Goal: Information Seeking & Learning: Learn about a topic

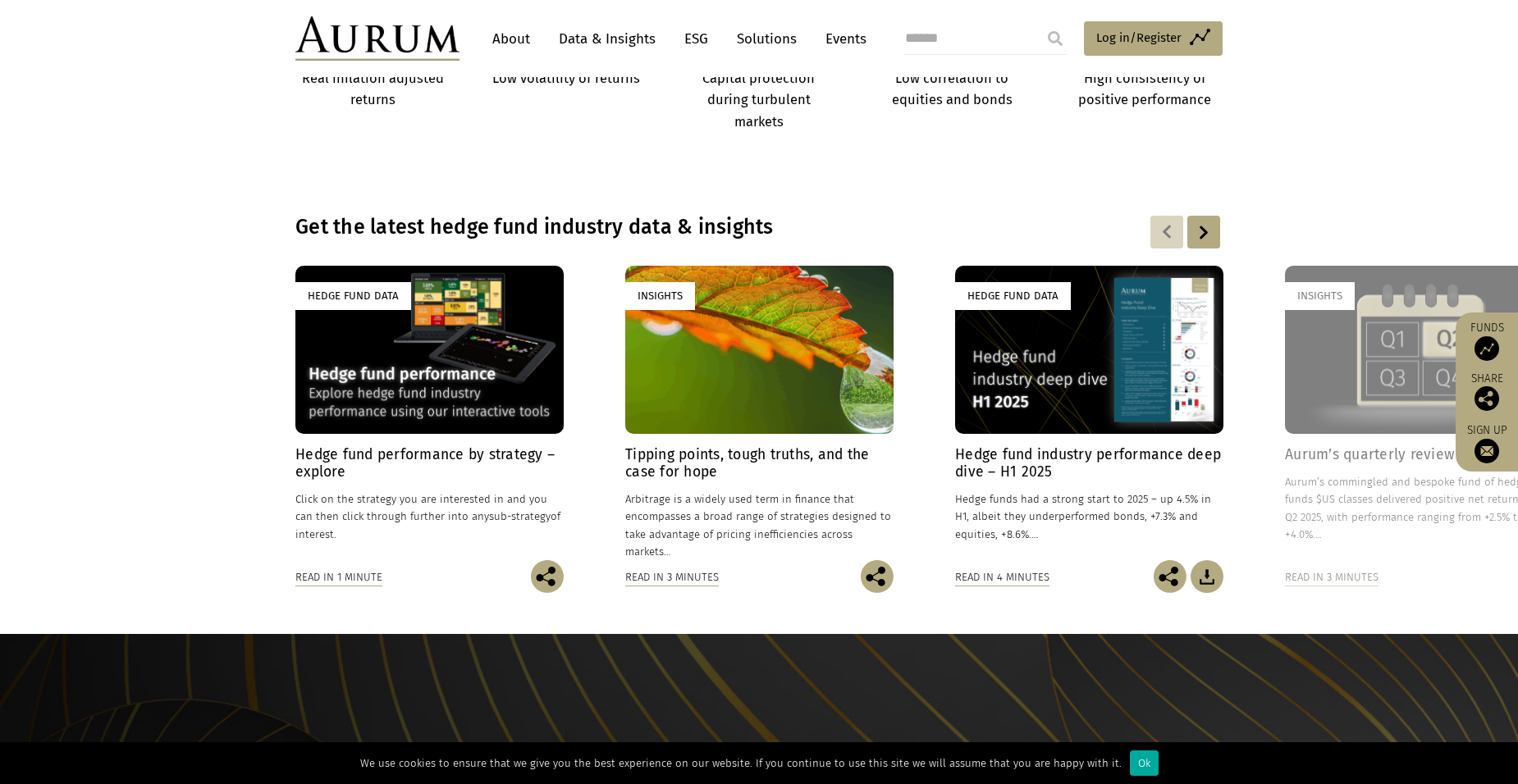
scroll to position [1067, 0]
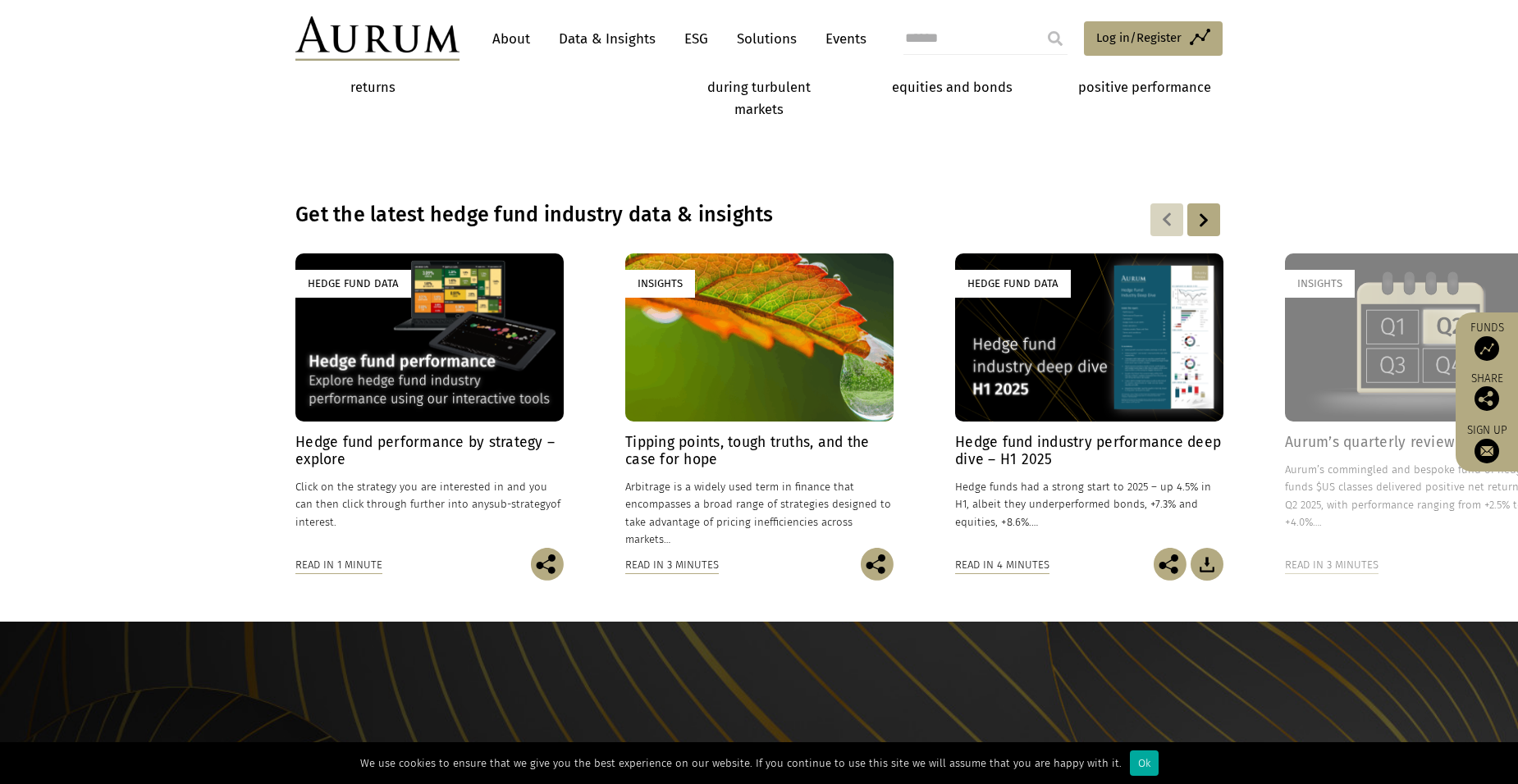
click at [367, 361] on div "Hedge Fund Data" at bounding box center [429, 337] width 268 height 167
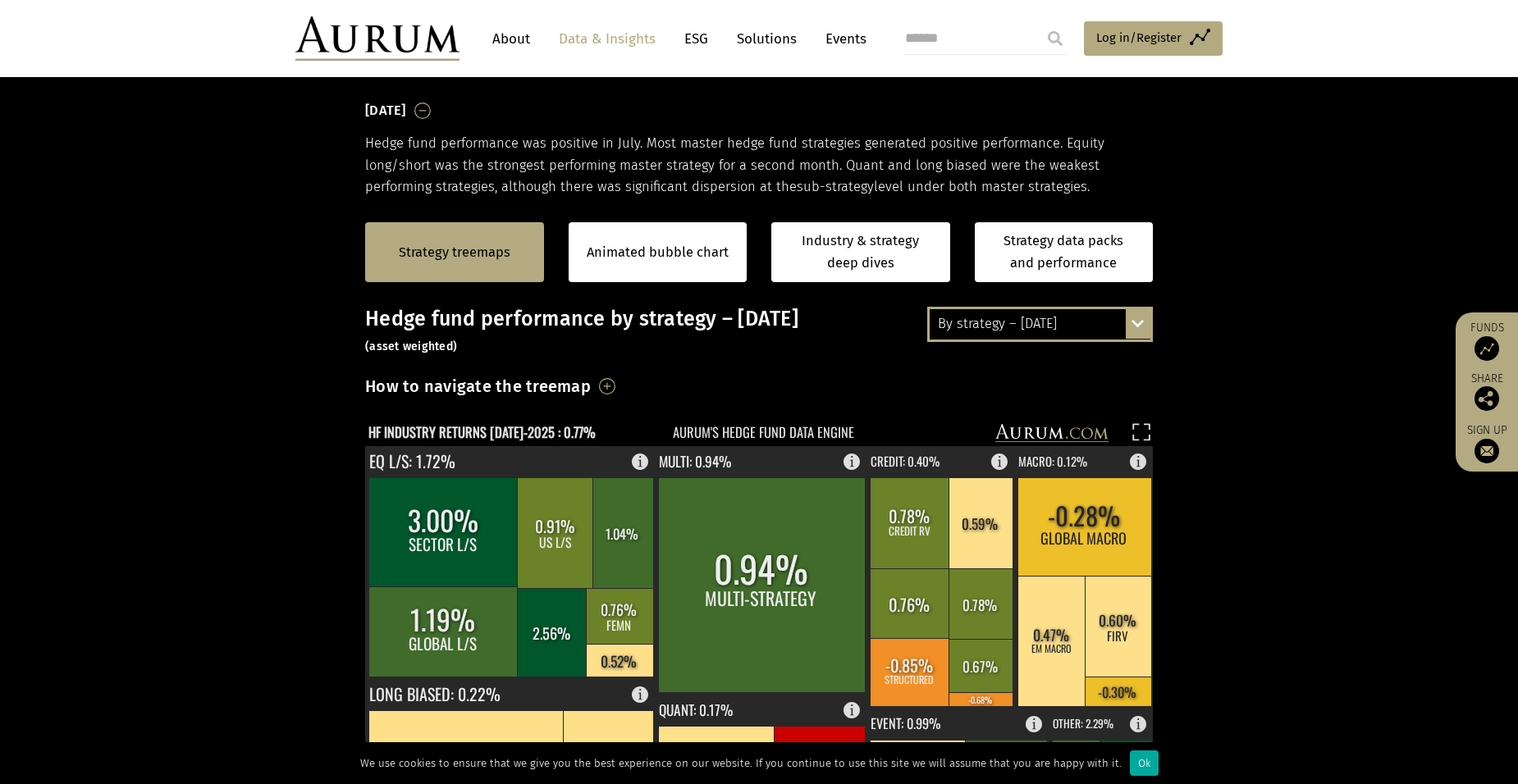
scroll to position [328, 0]
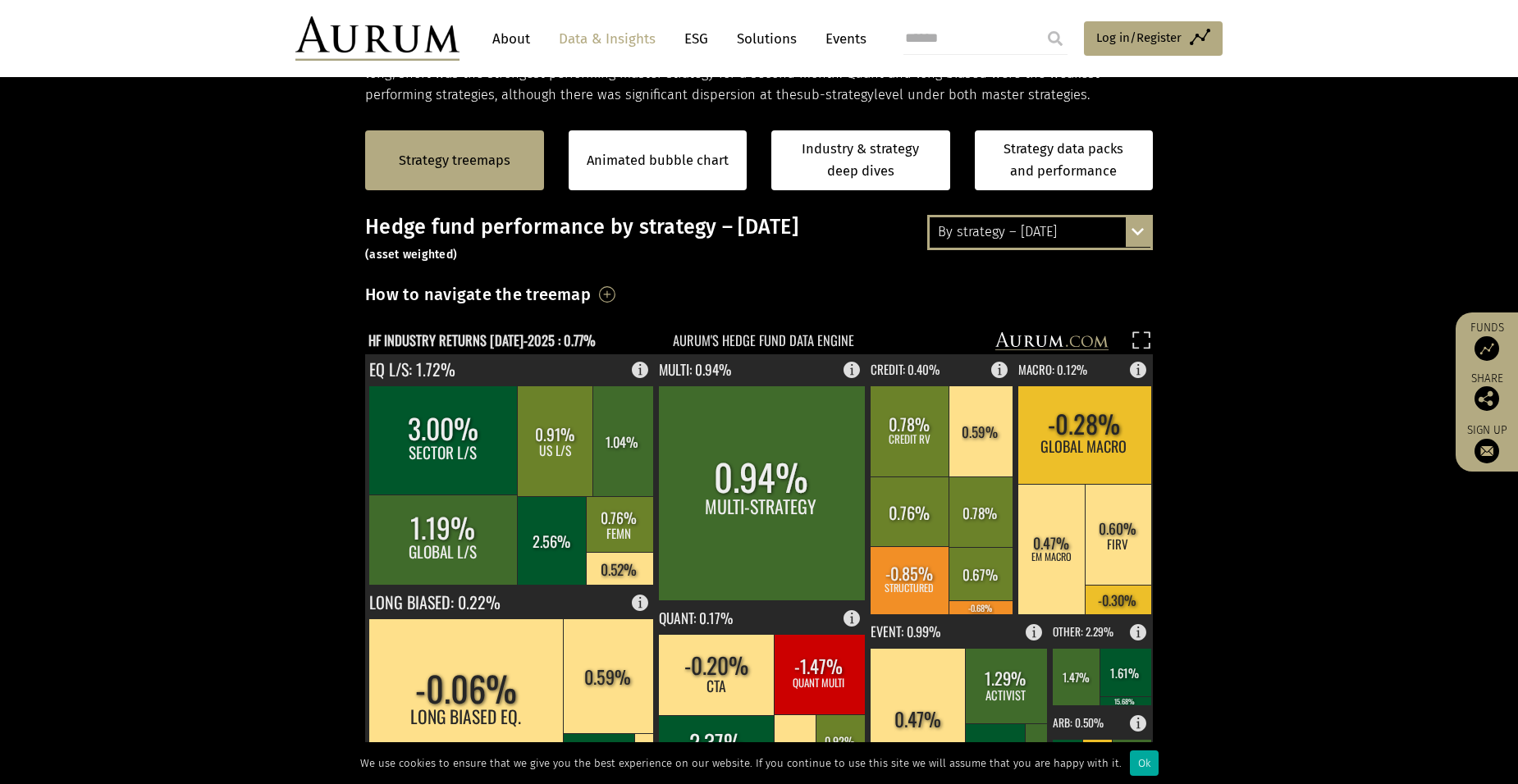
click at [1138, 229] on div "By strategy – July 2025 By strategy – July 2025 By strategy – year to date 2016…" at bounding box center [1039, 231] width 226 height 34
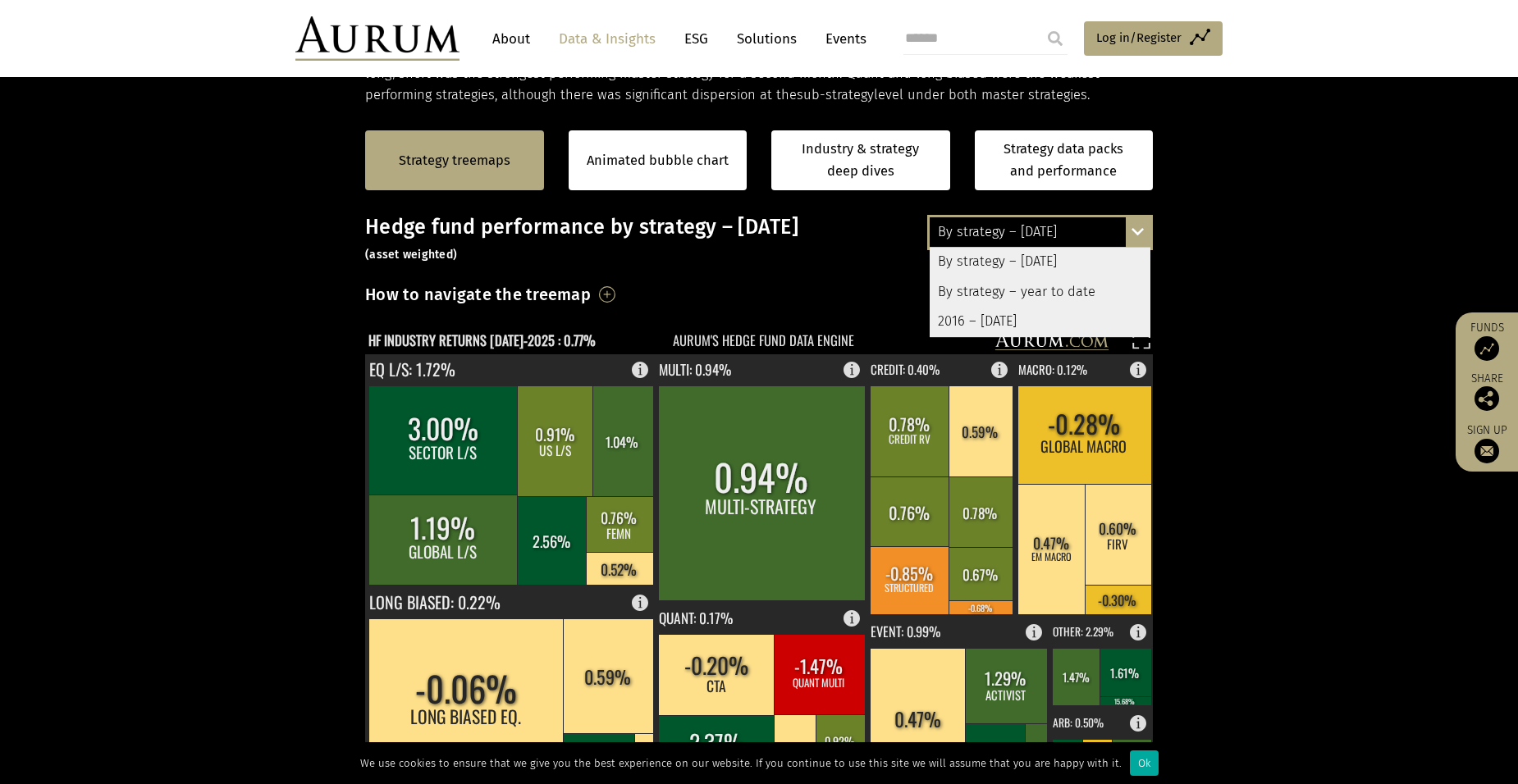
click at [980, 292] on div "By strategy – year to date" at bounding box center [1040, 293] width 221 height 30
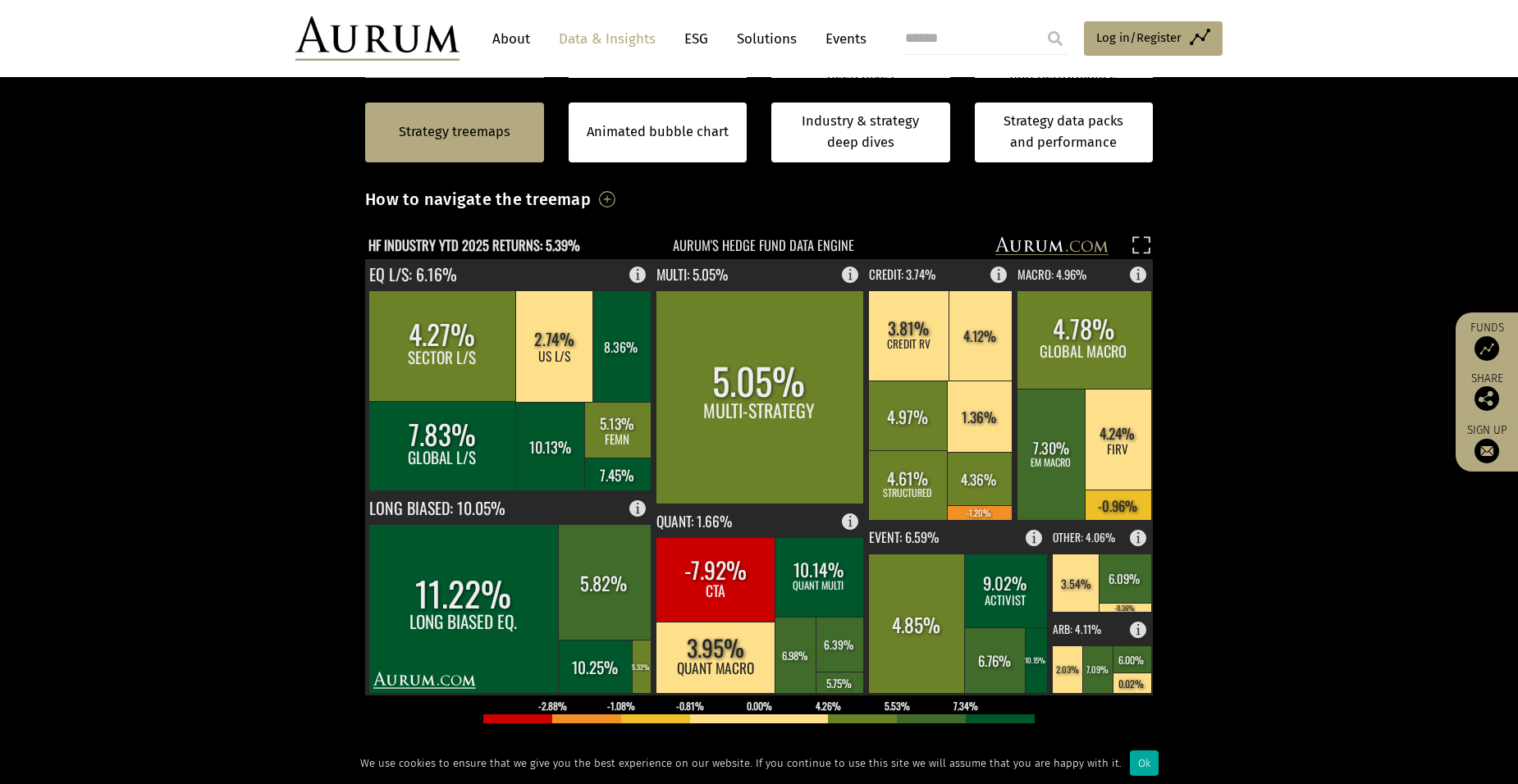
scroll to position [411, 0]
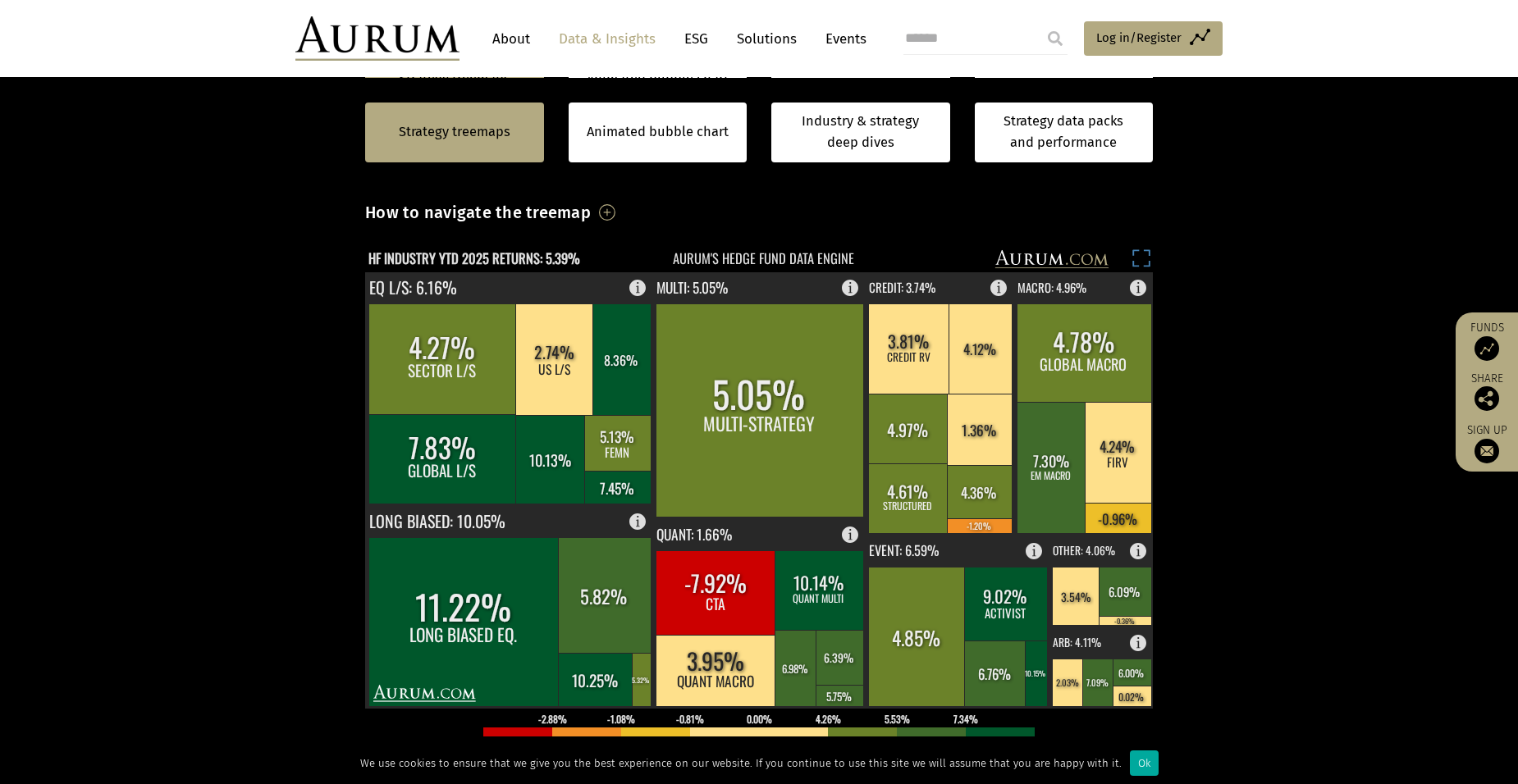
click at [1144, 258] on rect at bounding box center [1141, 260] width 23 height 23
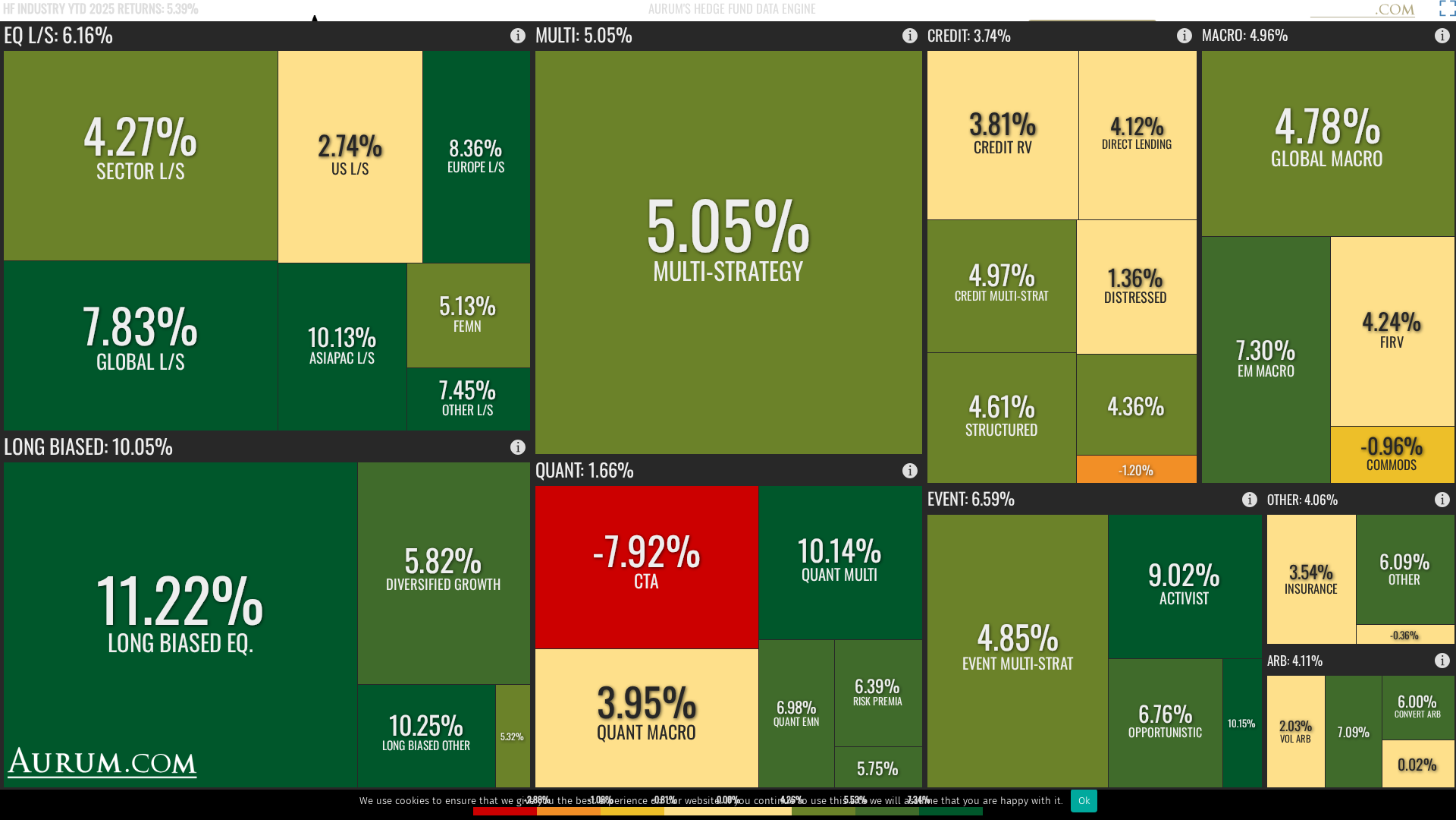
click at [1402, 8] on rect at bounding box center [1445, 10] width 21 height 21
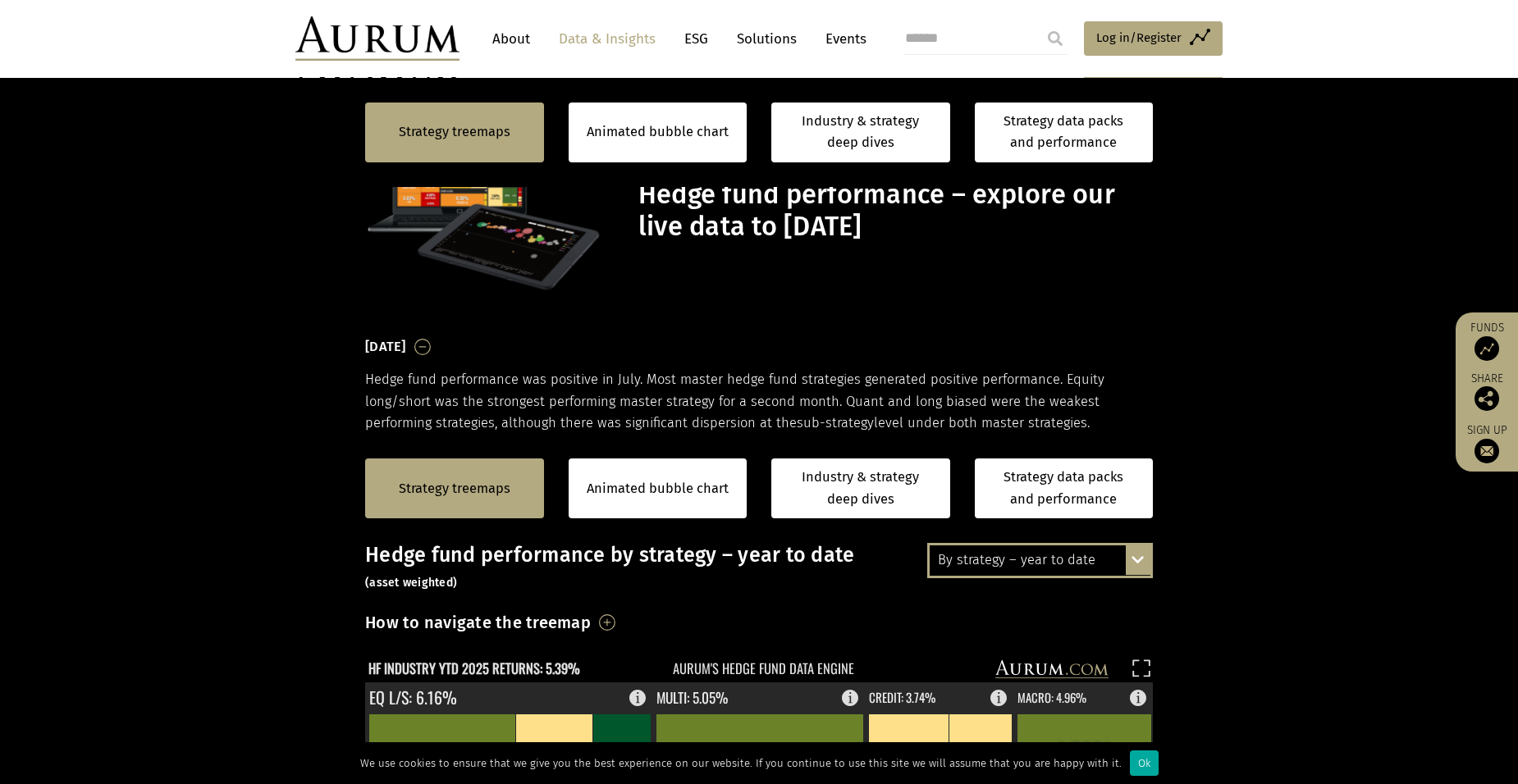
scroll to position [411, 0]
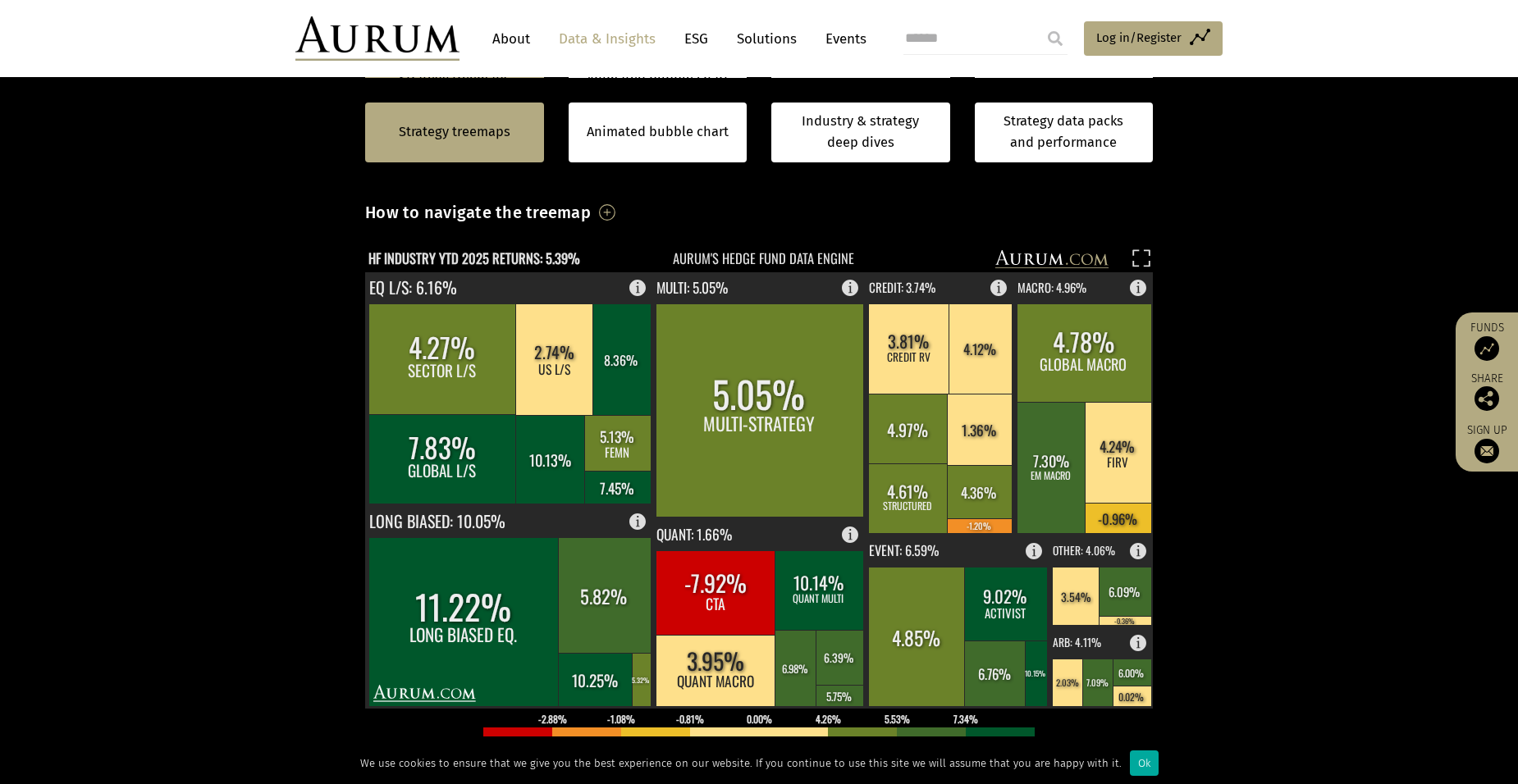
click at [591, 209] on h3 "How to navigate the treemap" at bounding box center [478, 213] width 226 height 28
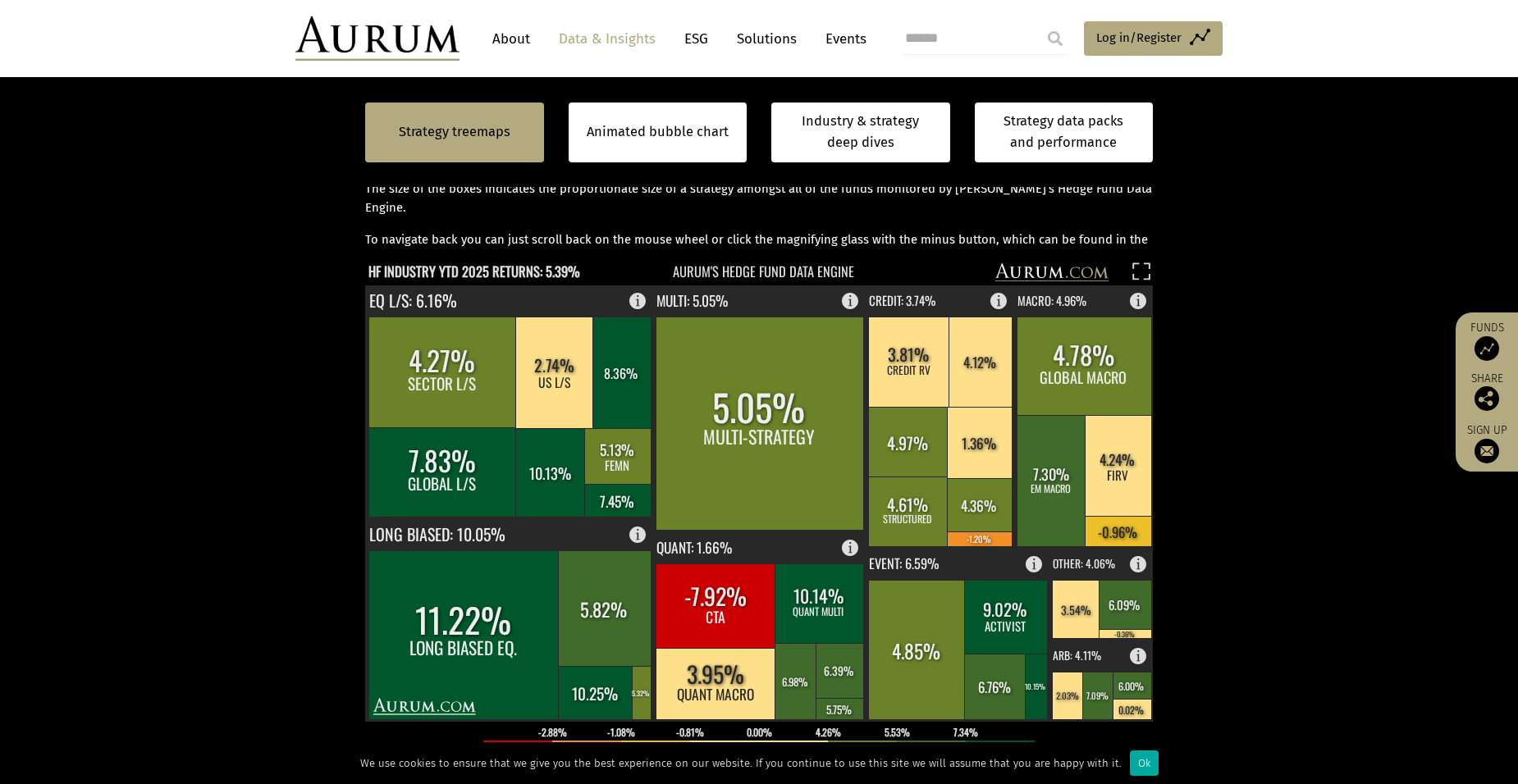
scroll to position [574, 0]
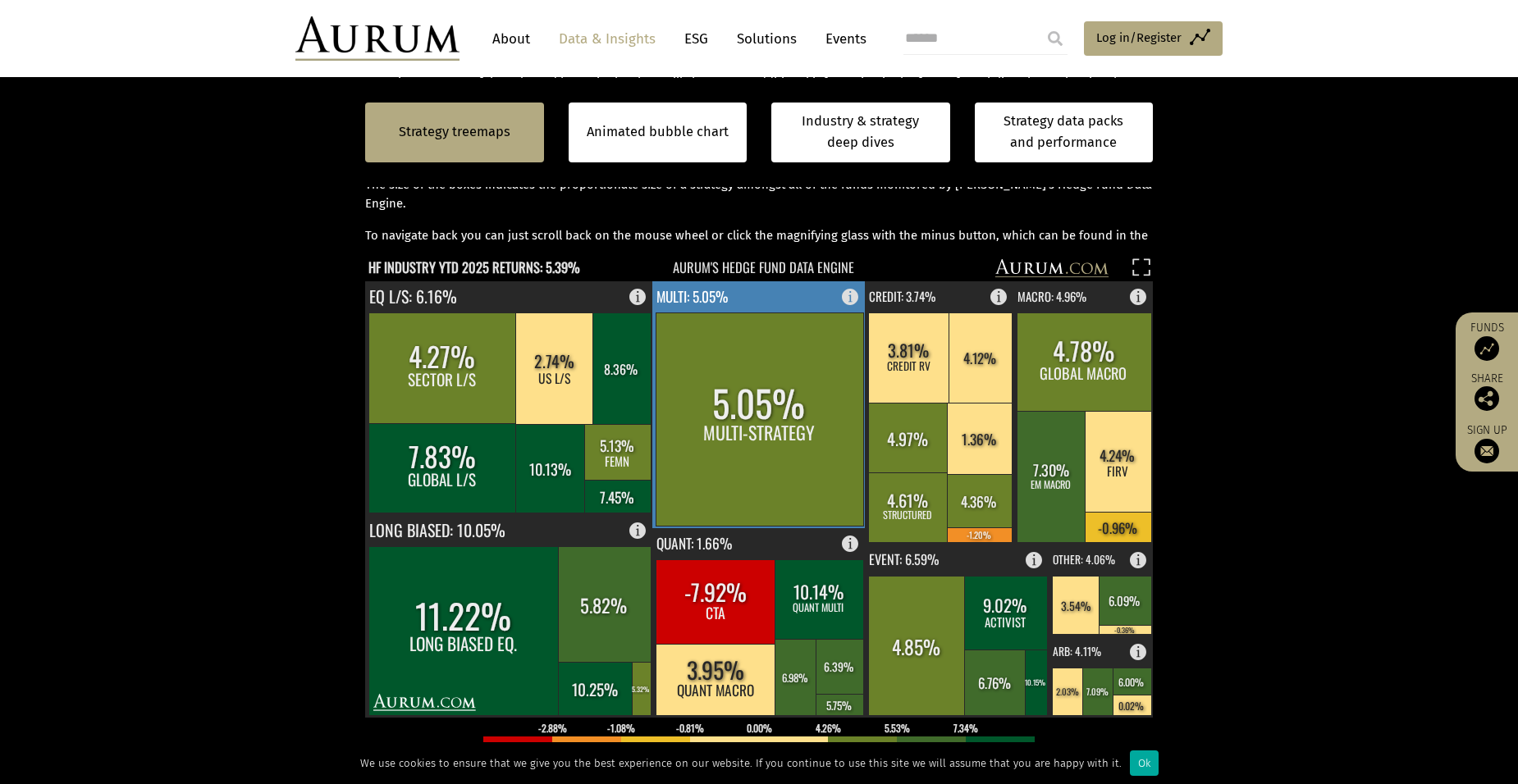
click at [764, 414] on rect at bounding box center [759, 419] width 208 height 214
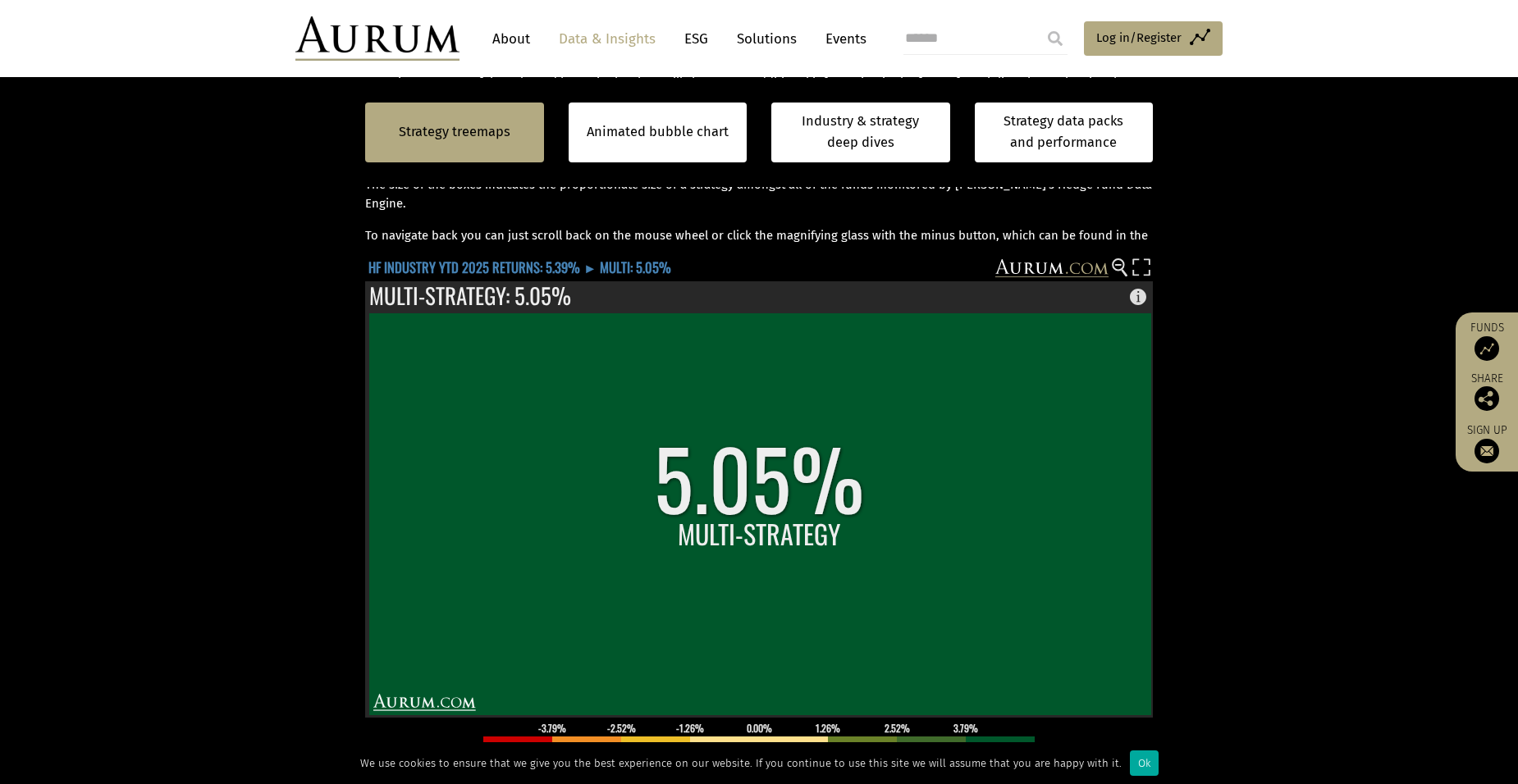
click at [586, 268] on text "HF INDUSTRY YTD 2025 RETURNS: 5.39% ► MULTI: 5.05%" at bounding box center [519, 267] width 302 height 21
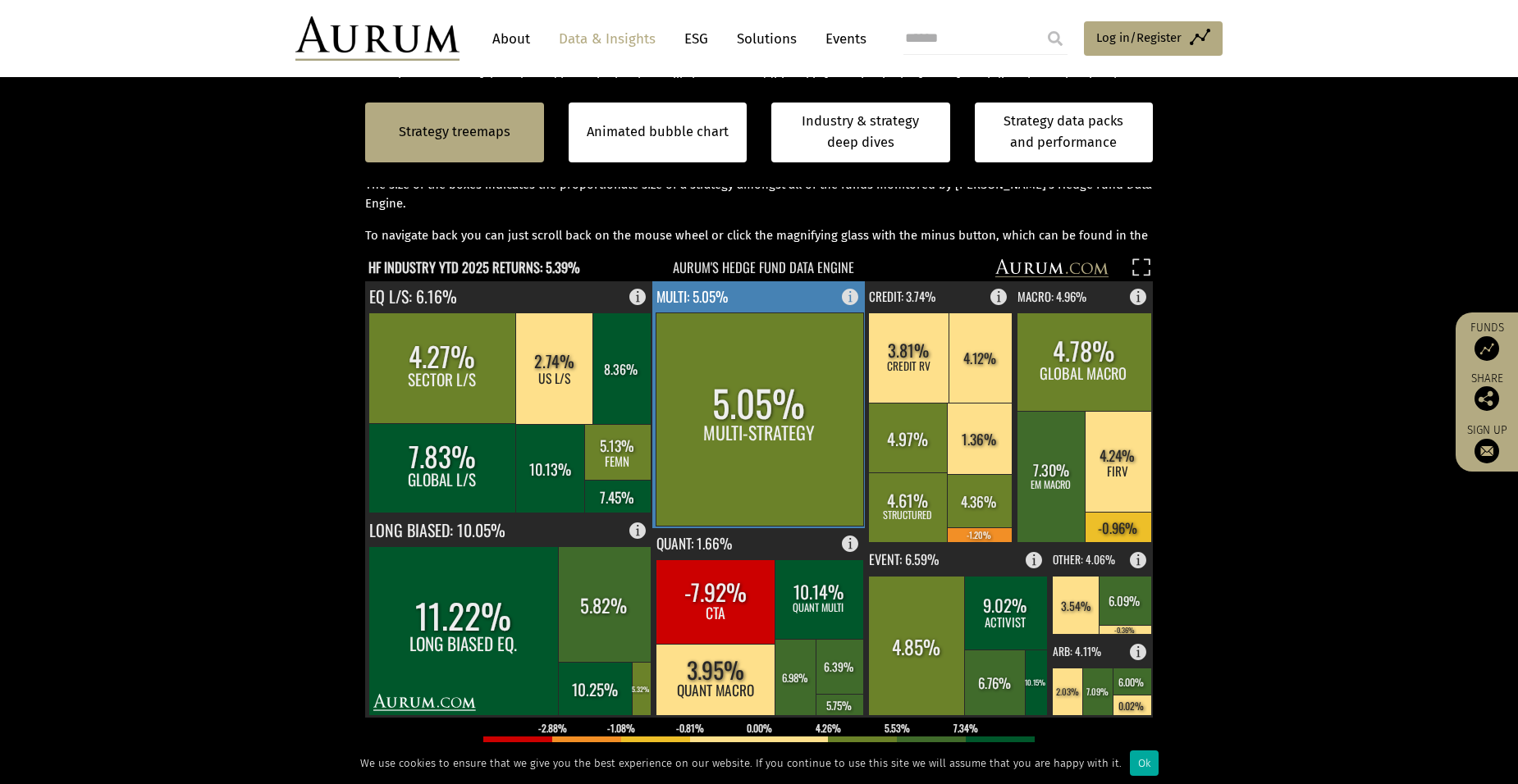
click at [726, 376] on rect at bounding box center [759, 419] width 208 height 214
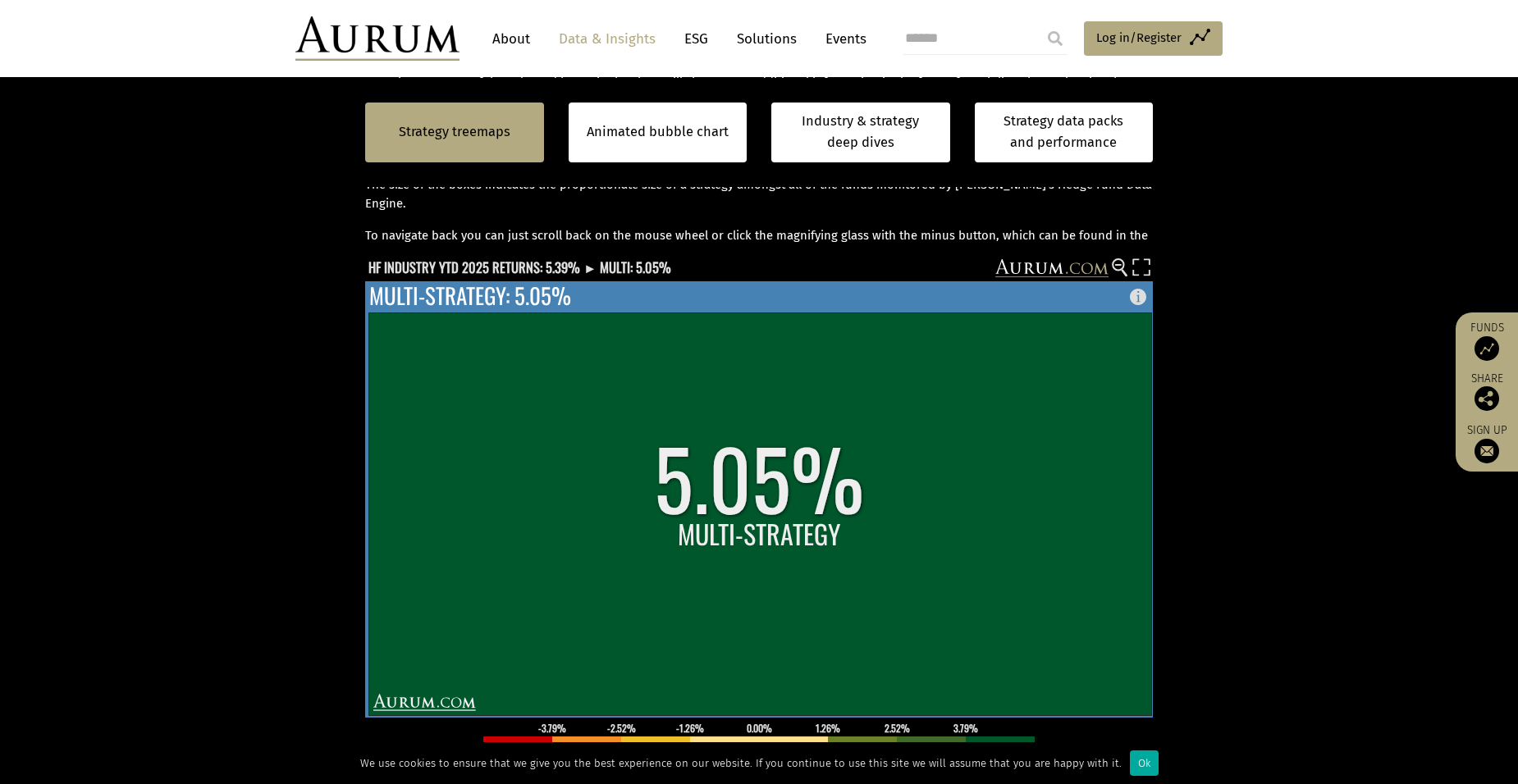
click at [836, 454] on rect at bounding box center [759, 513] width 783 height 403
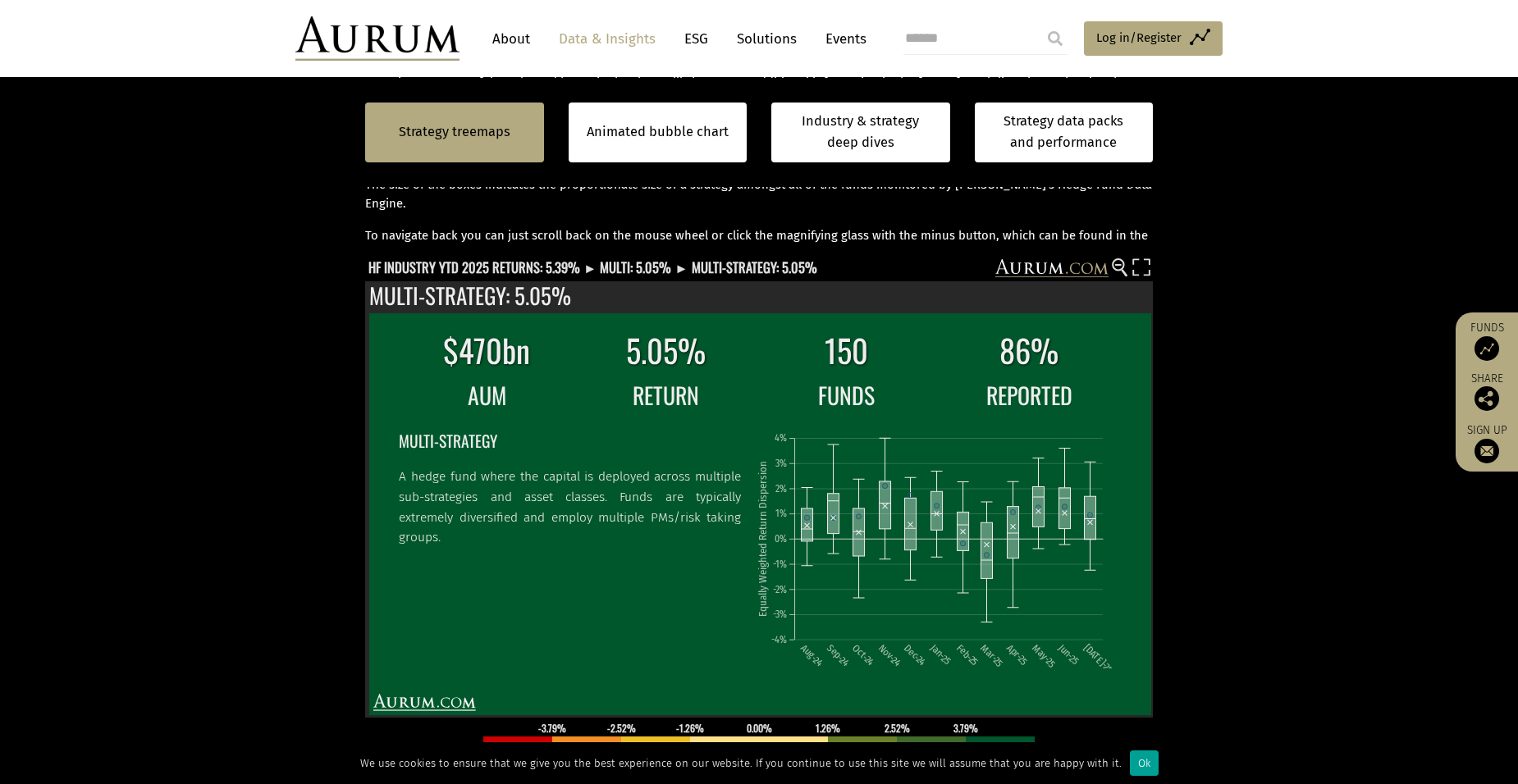
click at [1139, 761] on div "Ok" at bounding box center [1144, 763] width 29 height 26
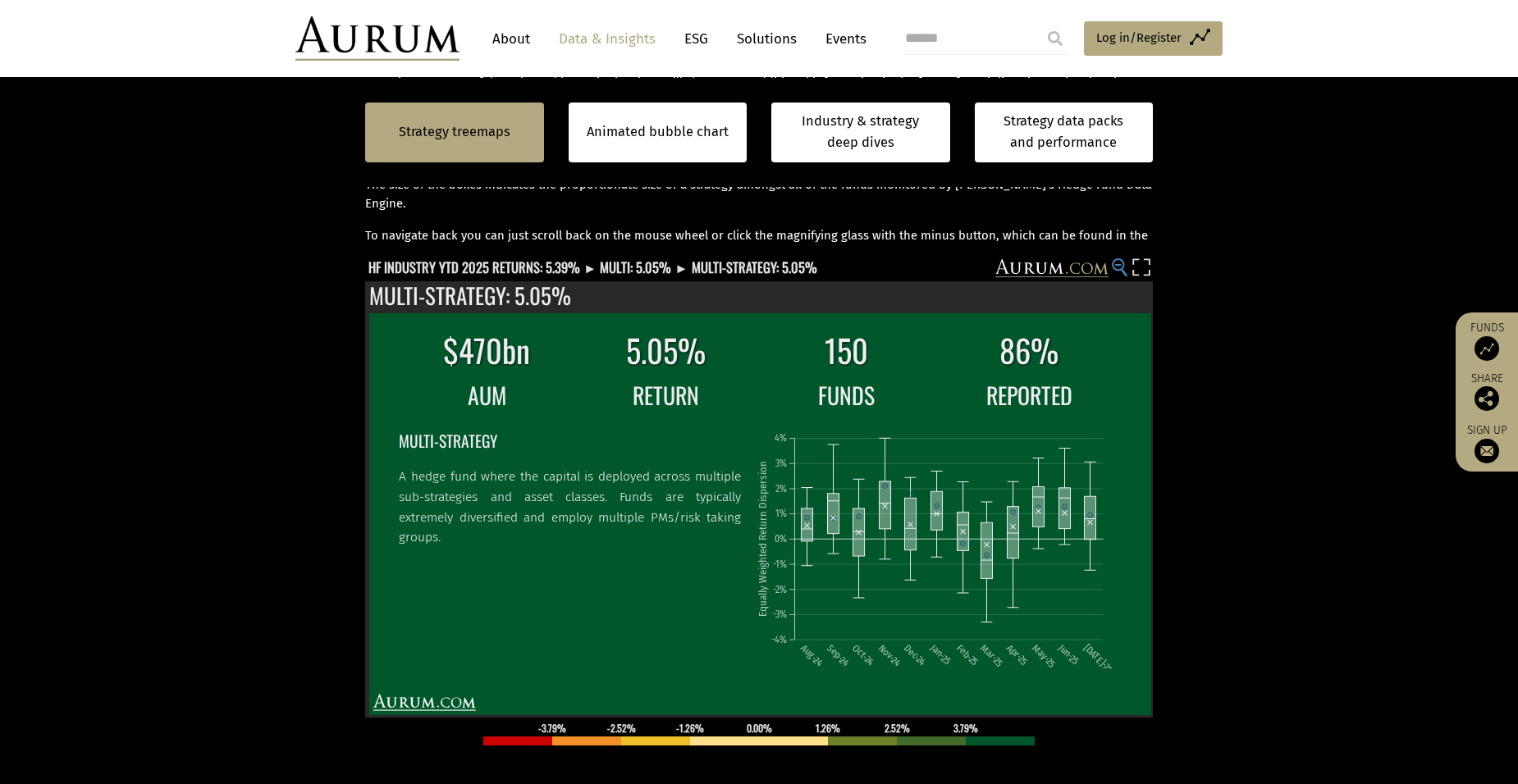
click at [1118, 263] on circle at bounding box center [1118, 264] width 11 height 11
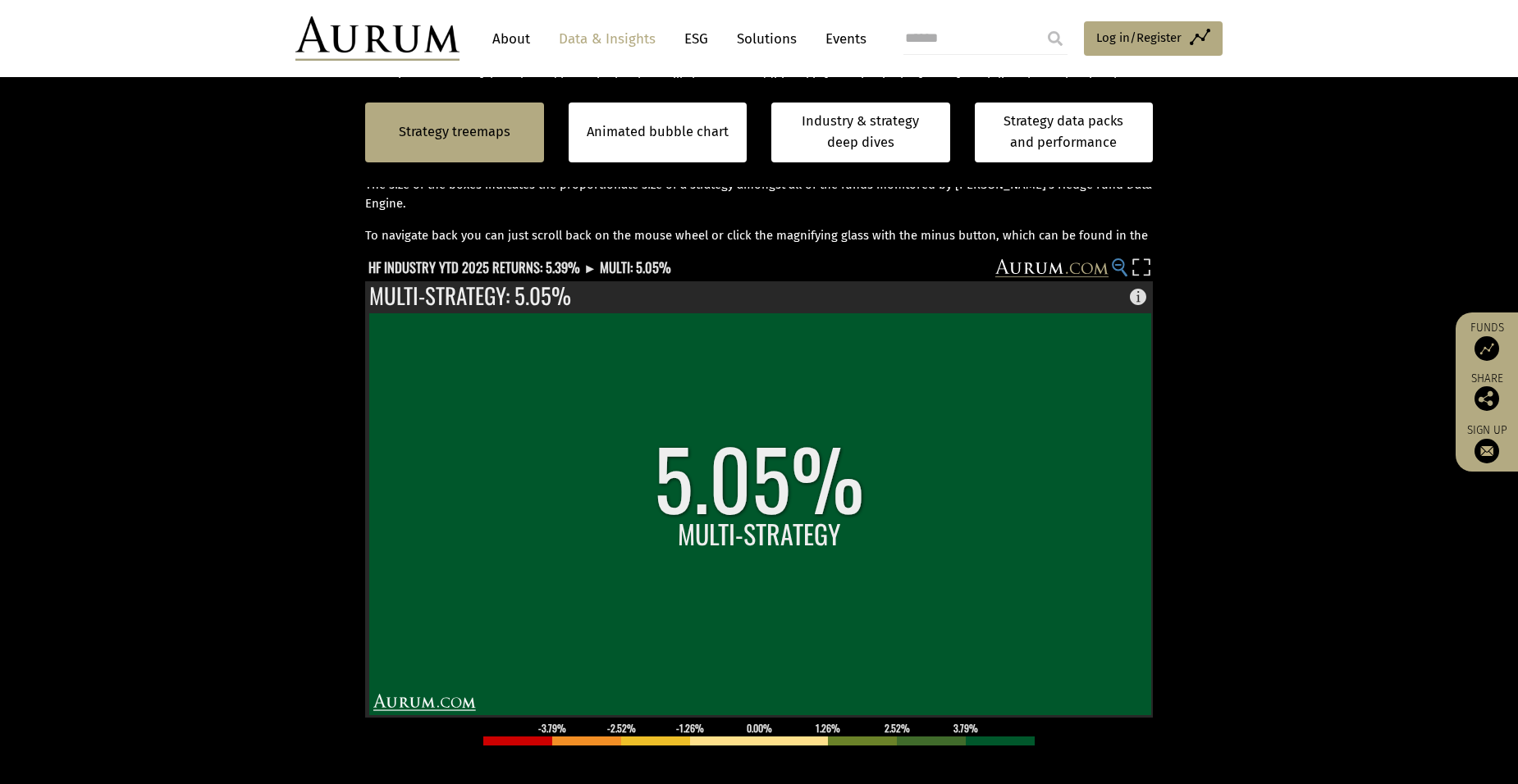
click at [1118, 261] on circle at bounding box center [1118, 264] width 11 height 11
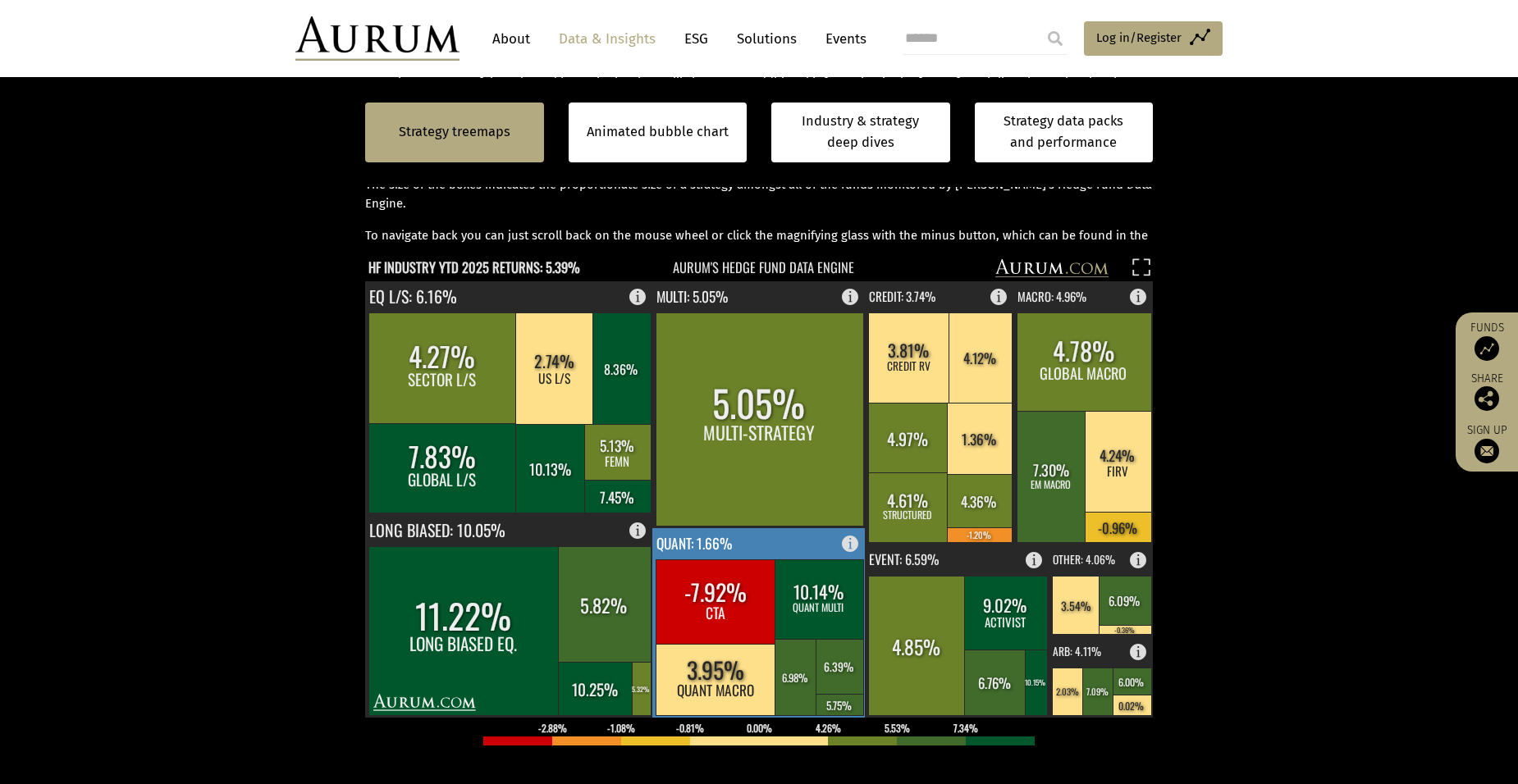
click at [710, 587] on rect at bounding box center [716, 602] width 120 height 85
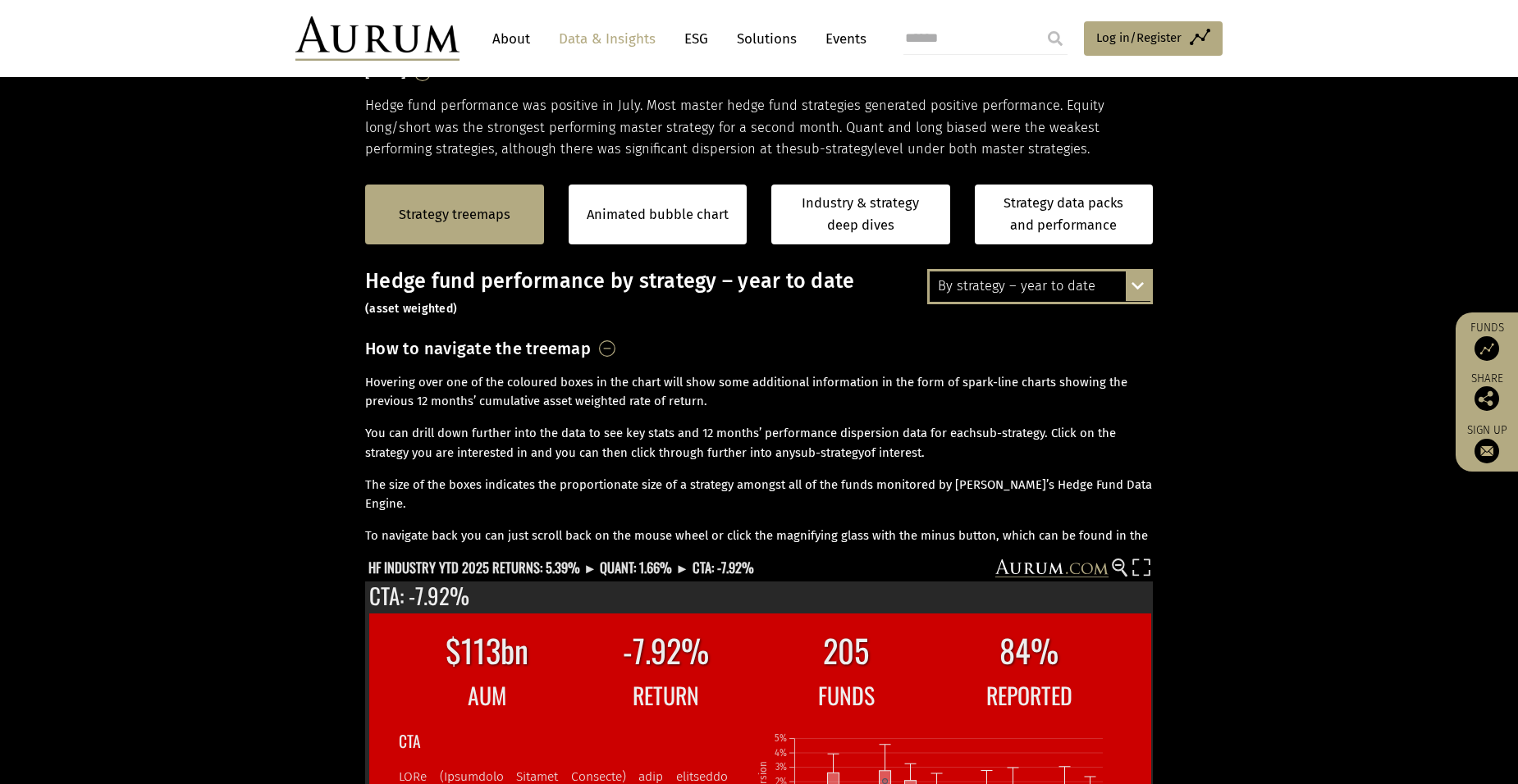
scroll to position [328, 0]
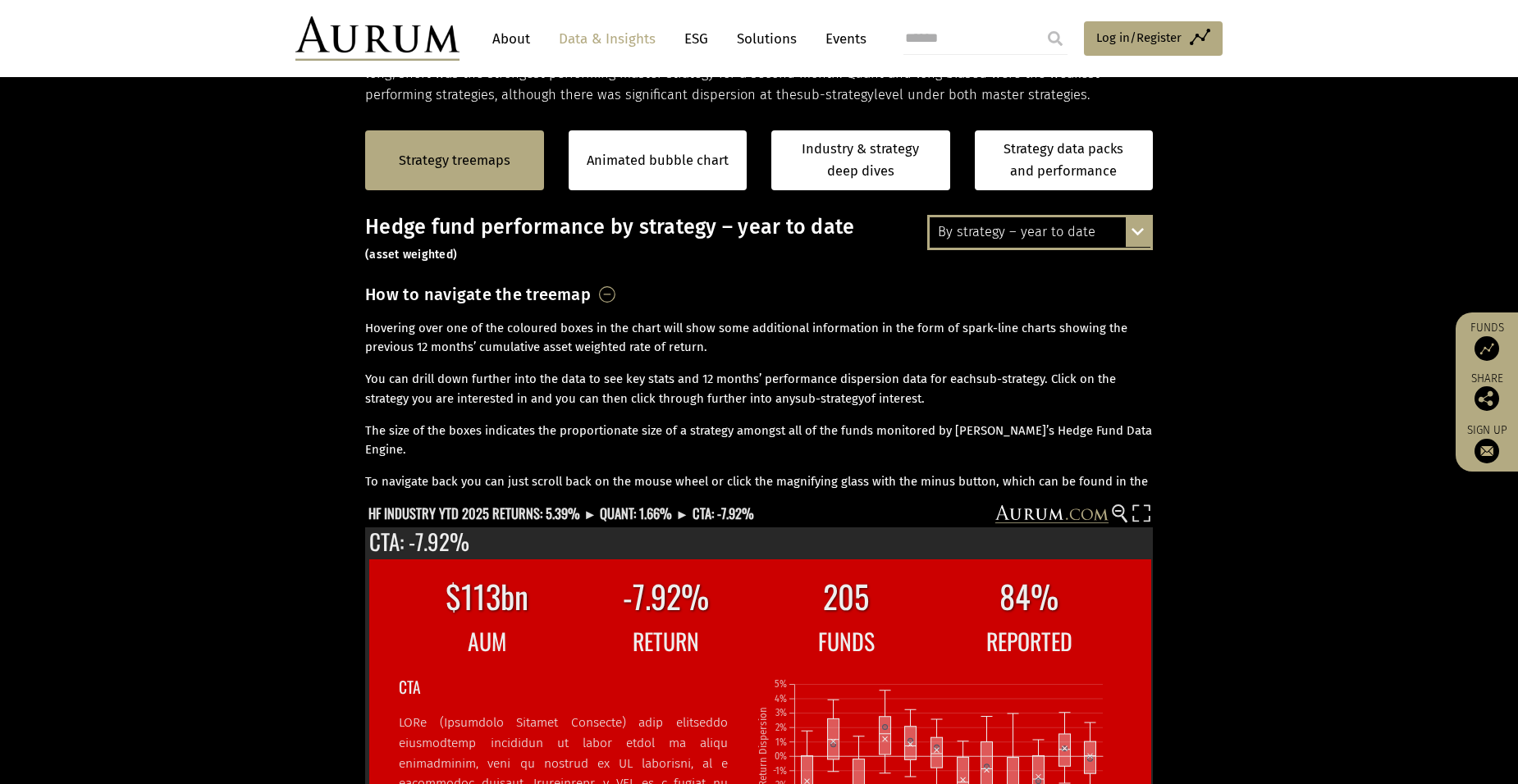
click at [1112, 508] on rect at bounding box center [748, 515] width 764 height 23
click at [1116, 508] on circle at bounding box center [1118, 510] width 11 height 11
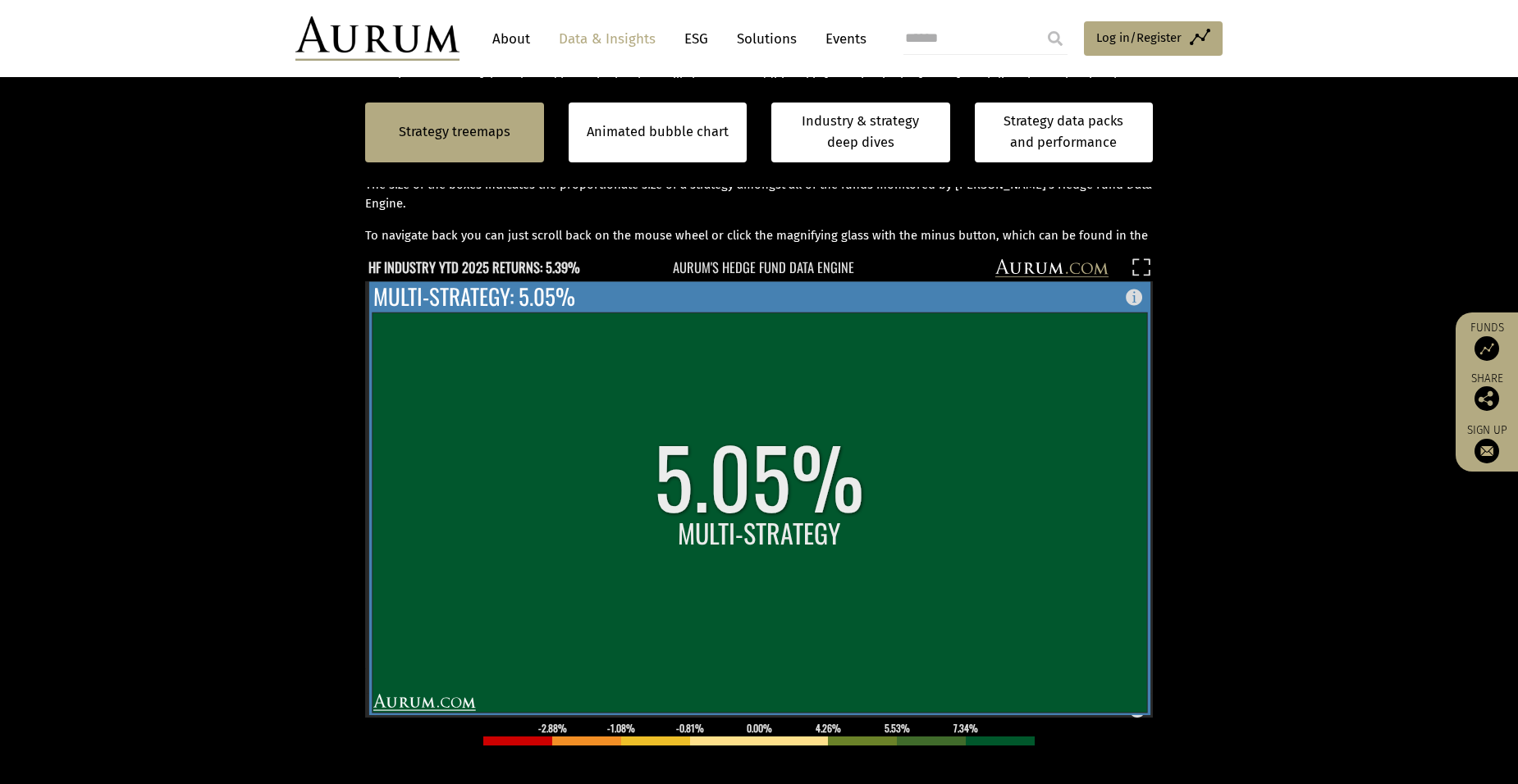
scroll to position [739, 0]
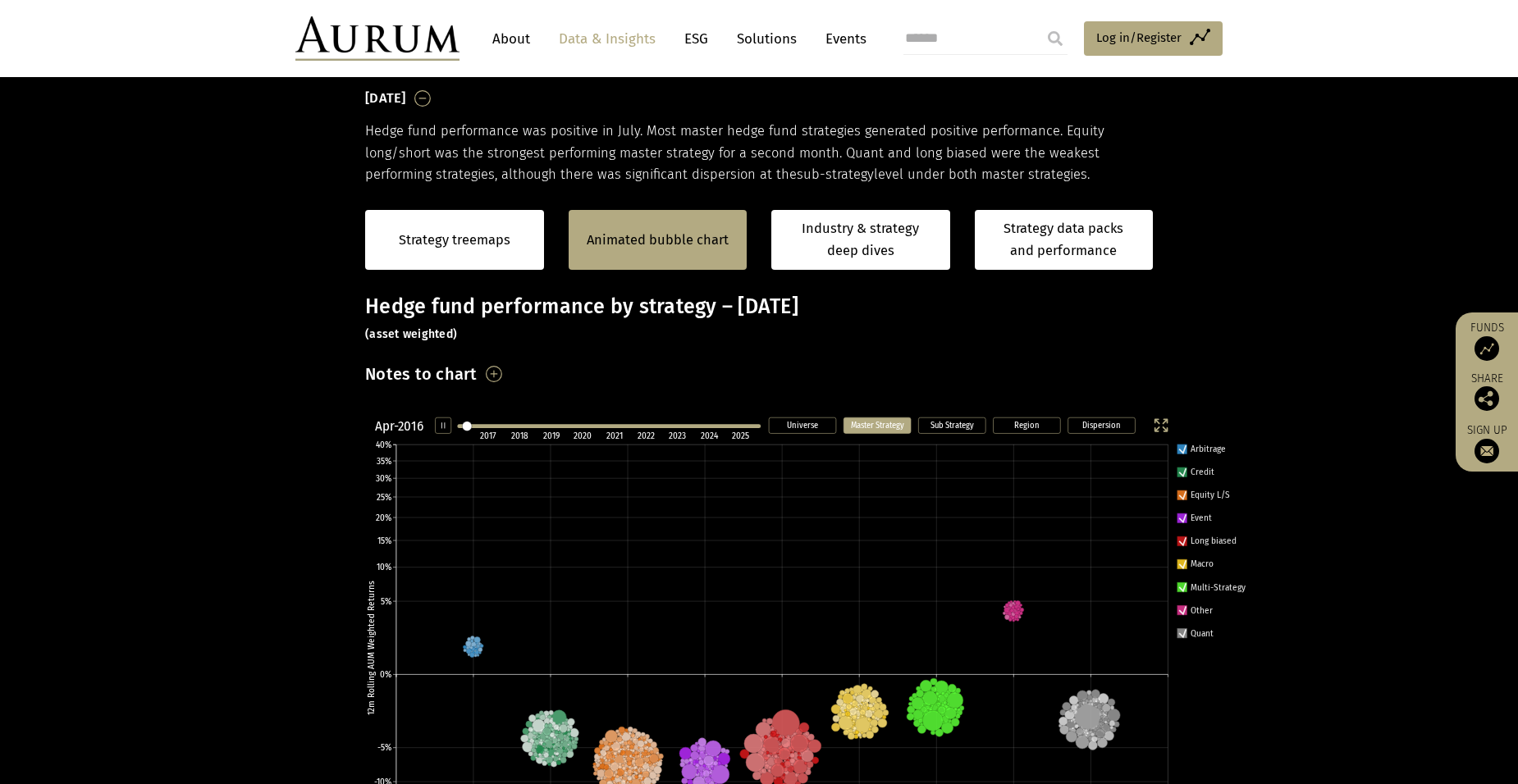
scroll to position [248, 0]
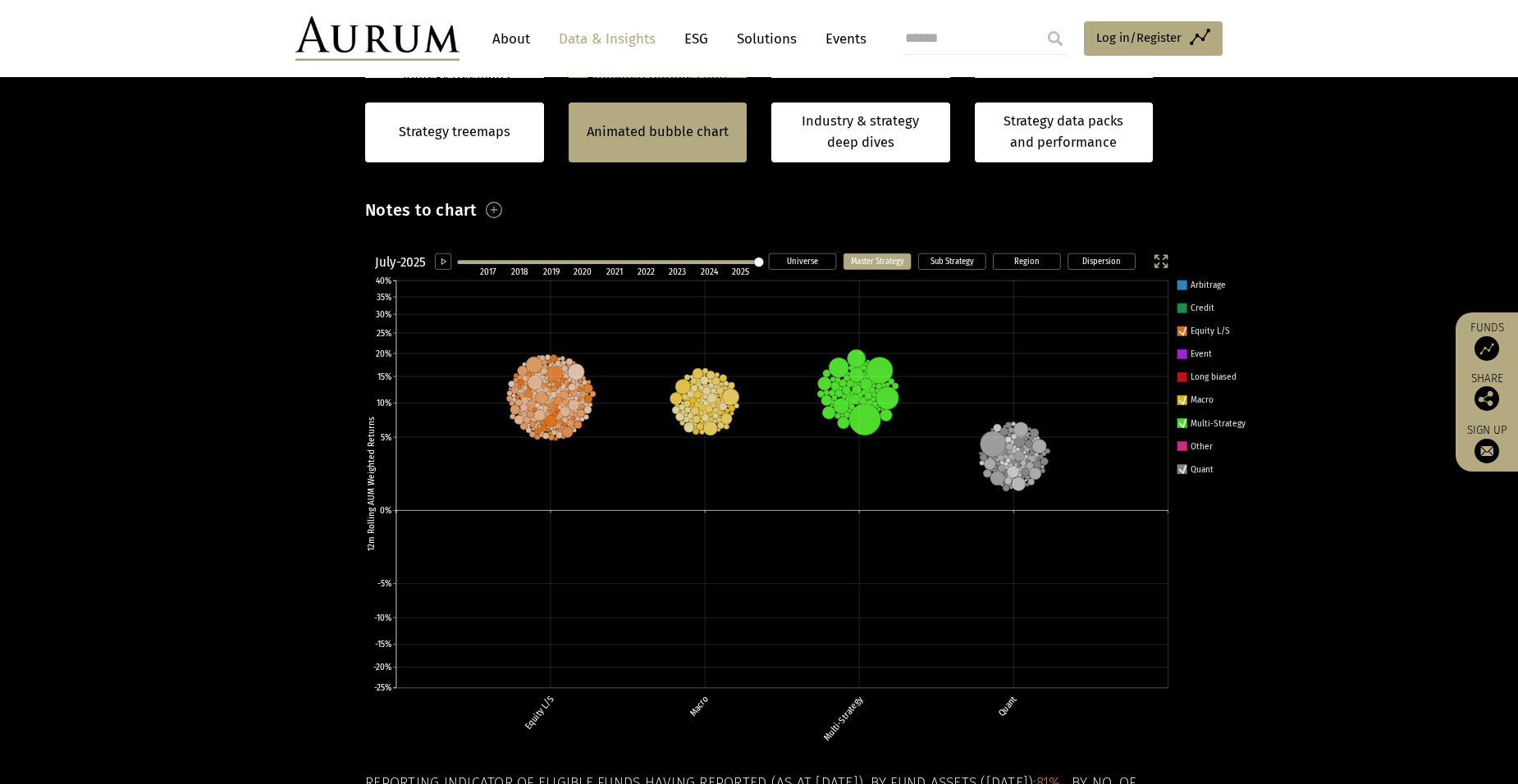
scroll to position [413, 0]
drag, startPoint x: 0, startPoint y: 0, endPoint x: 1184, endPoint y: 331, distance: 1229.4
click at [1184, 331] on icon at bounding box center [1182, 330] width 7 height 7
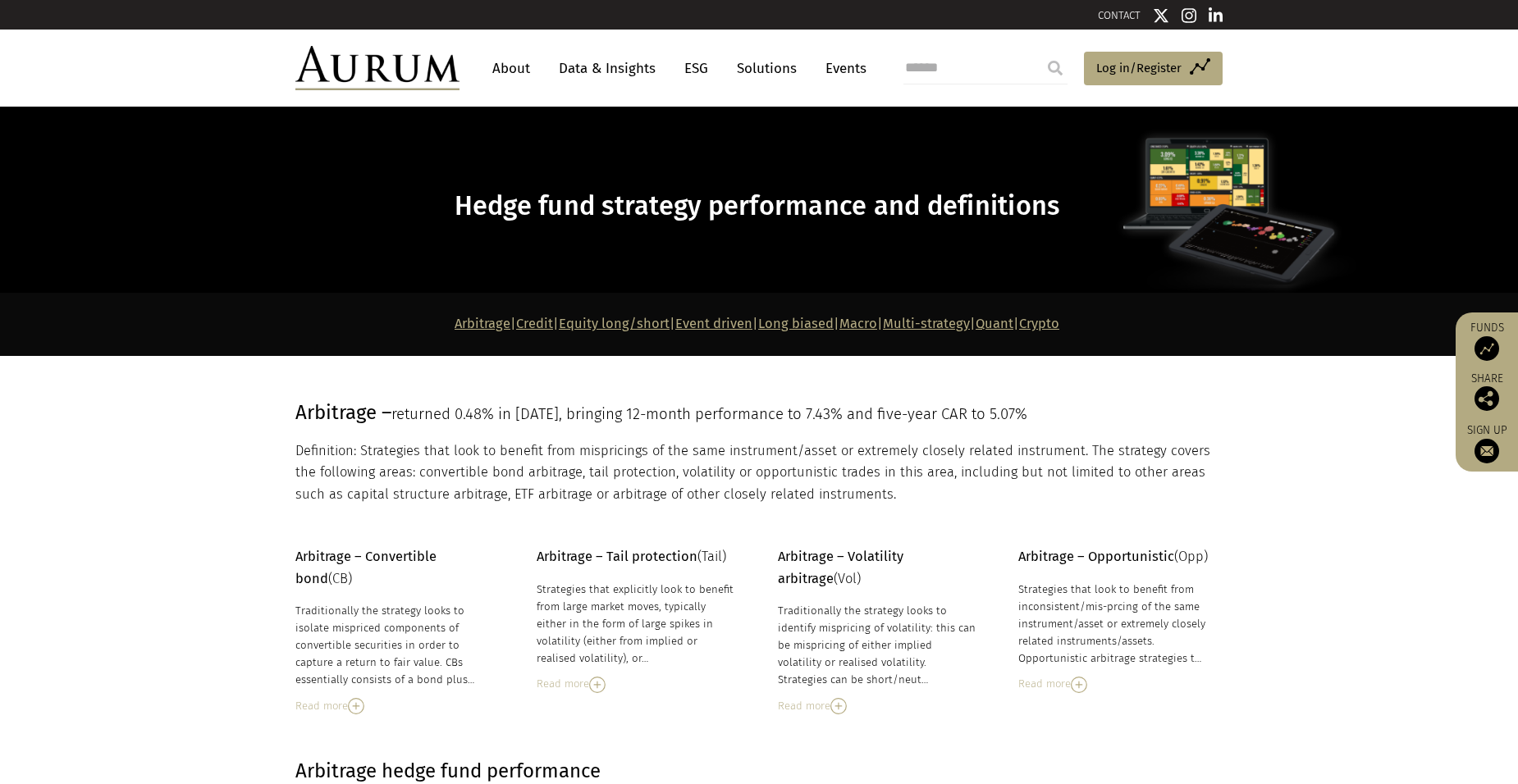
click at [875, 317] on link "Macro" at bounding box center [858, 324] width 37 height 16
